Goal: Find specific page/section: Find specific page/section

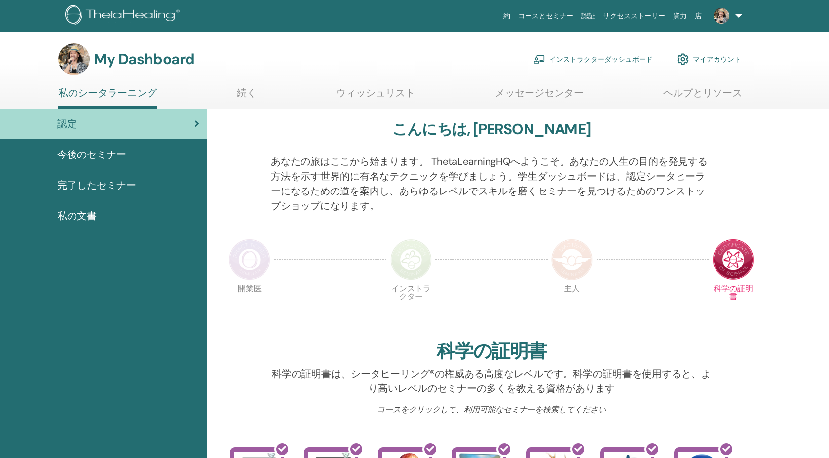
click at [600, 61] on link "インストラクターダッシュボード" at bounding box center [593, 59] width 119 height 22
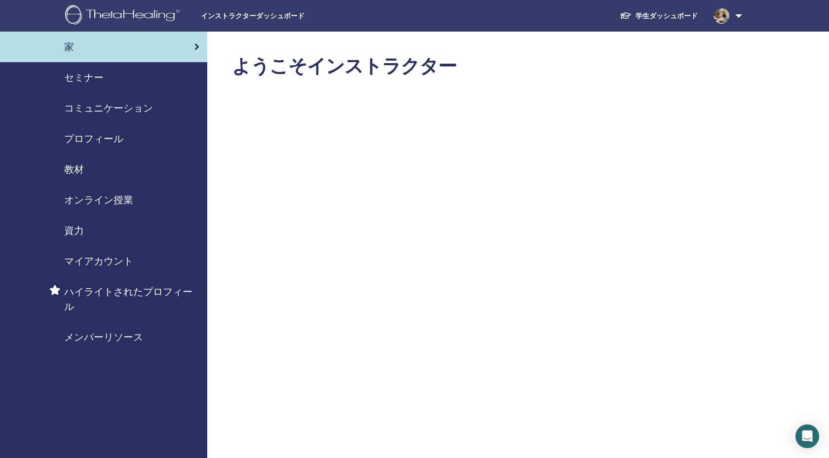
click at [87, 77] on span "セミナー" at bounding box center [83, 77] width 39 height 15
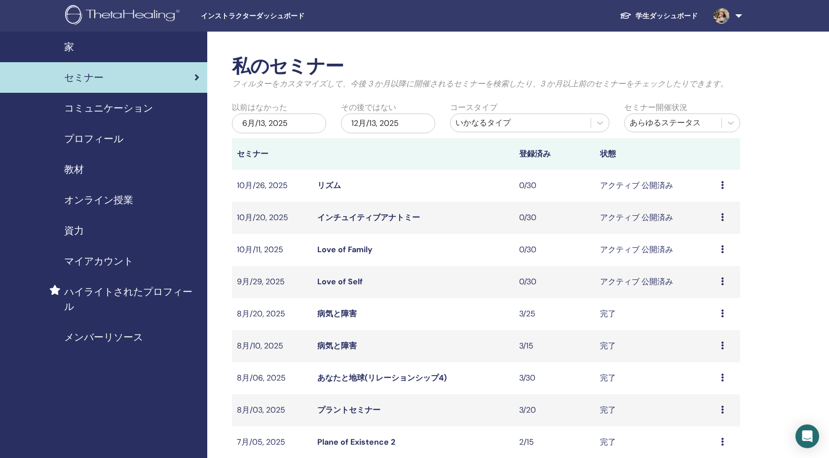
click at [81, 175] on span "教材" at bounding box center [74, 169] width 20 height 15
click at [71, 165] on span "教材" at bounding box center [74, 169] width 20 height 15
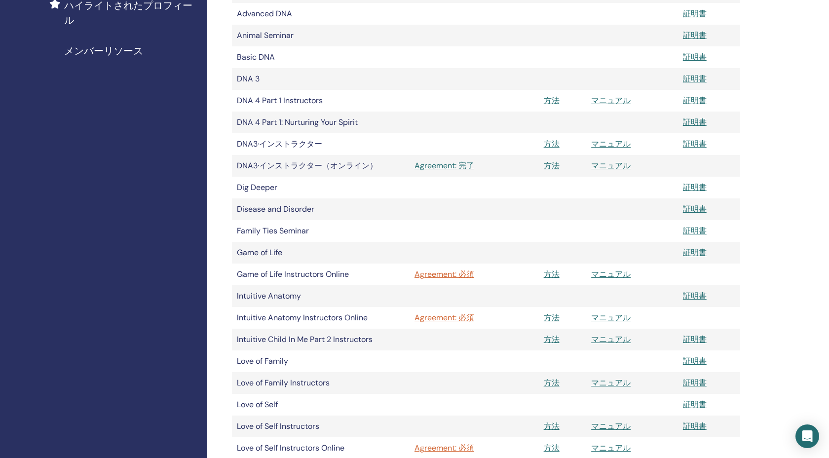
scroll to position [347, 0]
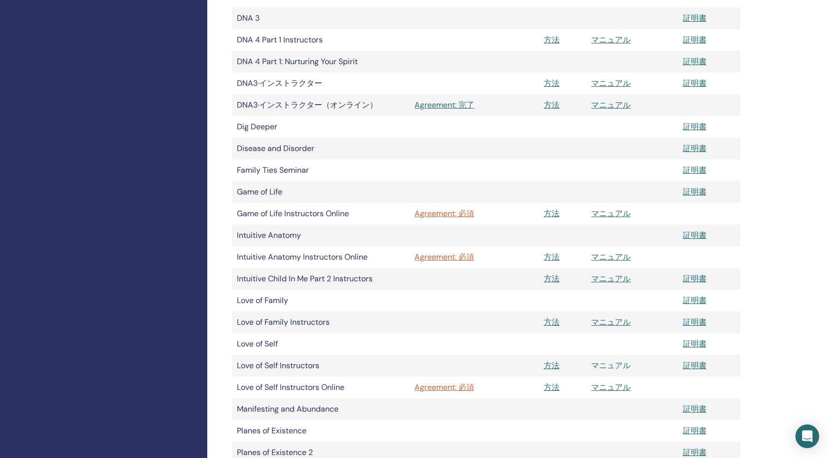
click at [604, 366] on link "マニュアル" at bounding box center [611, 365] width 39 height 10
